Goal: Check status: Check status

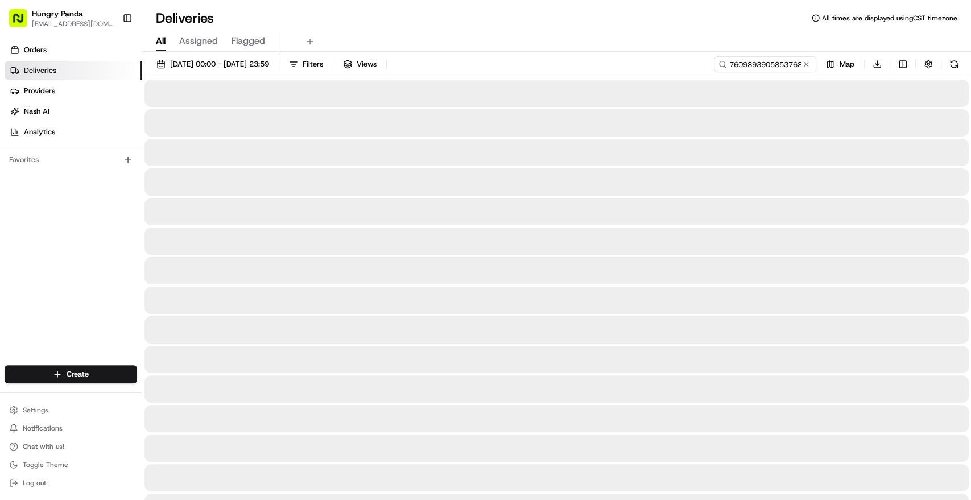
click at [719, 132] on div at bounding box center [556, 122] width 824 height 27
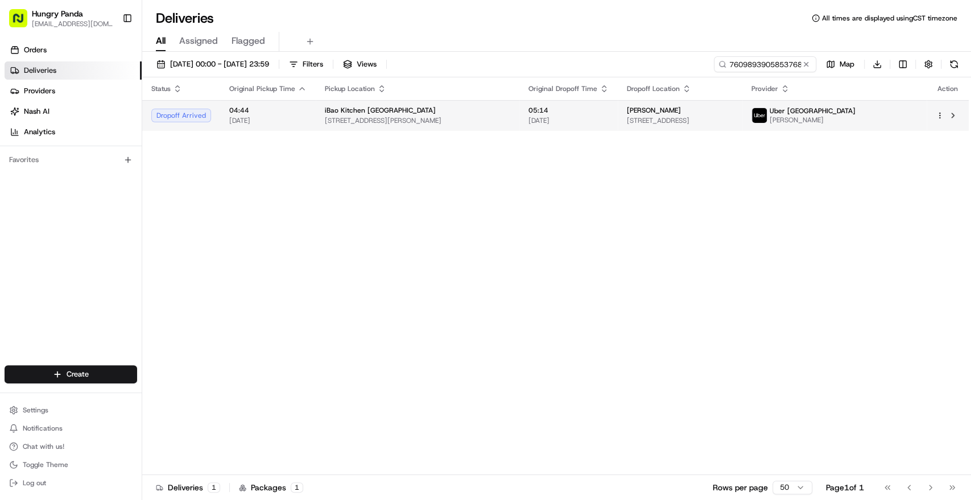
click at [711, 121] on span "[STREET_ADDRESS]" at bounding box center [680, 120] width 106 height 9
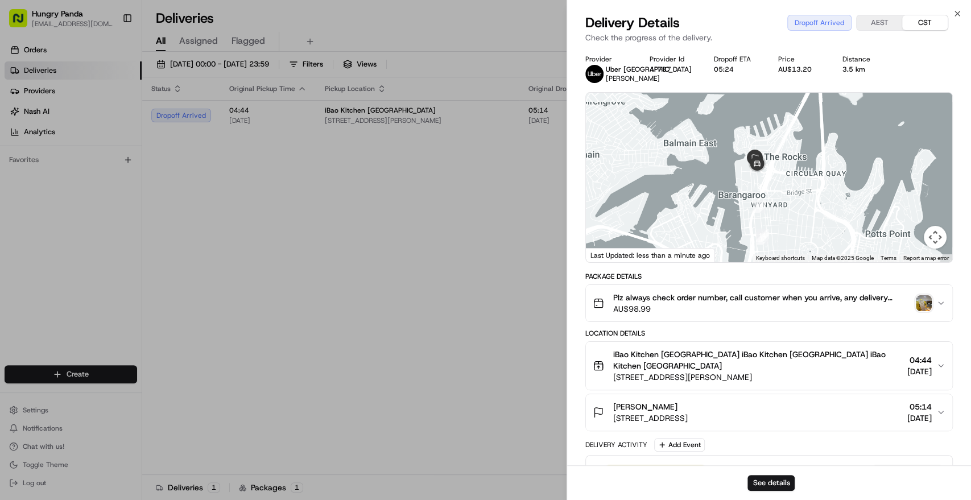
drag, startPoint x: 783, startPoint y: 175, endPoint x: 769, endPoint y: 174, distance: 14.3
click at [784, 176] on div at bounding box center [769, 177] width 366 height 169
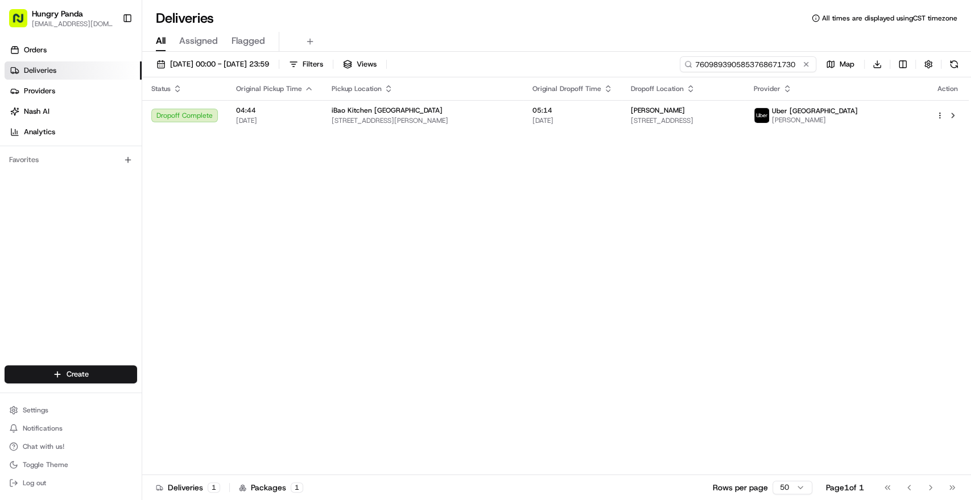
click at [792, 67] on input "7609893905853768671730" at bounding box center [748, 64] width 136 height 16
paste input "0989390585376867173076"
type input "7609893905853768671730"
click at [710, 113] on div "[PERSON_NAME]" at bounding box center [683, 110] width 105 height 9
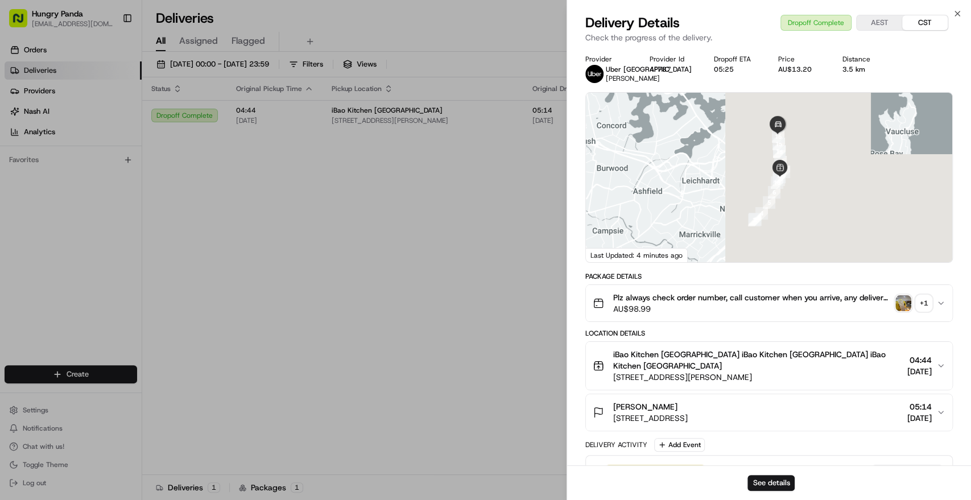
click at [902, 309] on img "button" at bounding box center [903, 303] width 16 height 16
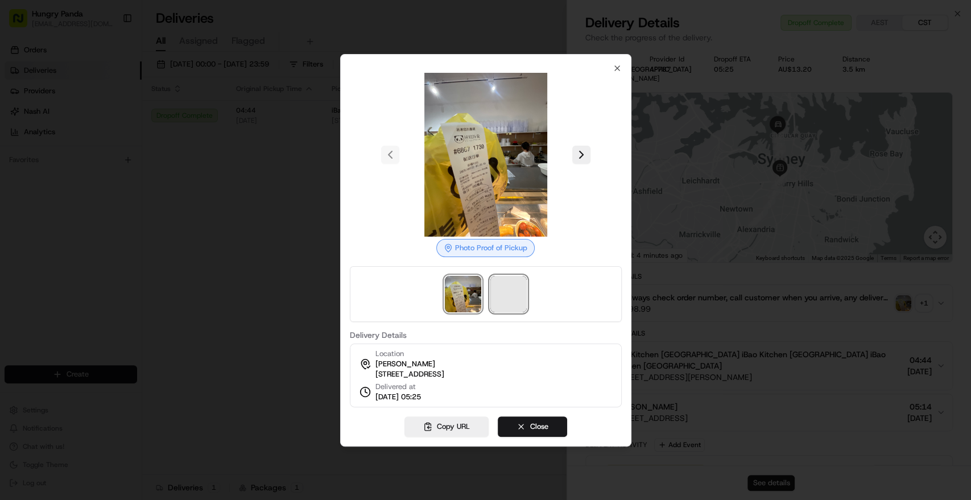
click at [514, 285] on span at bounding box center [508, 294] width 36 height 36
